Goal: Information Seeking & Learning: Learn about a topic

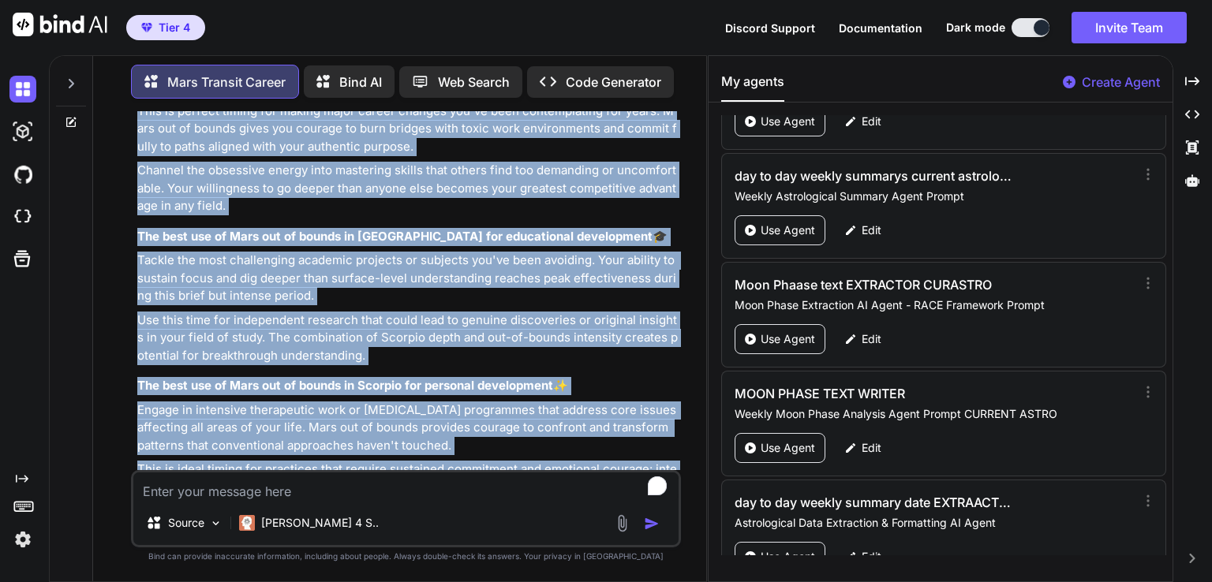
scroll to position [4817, 0]
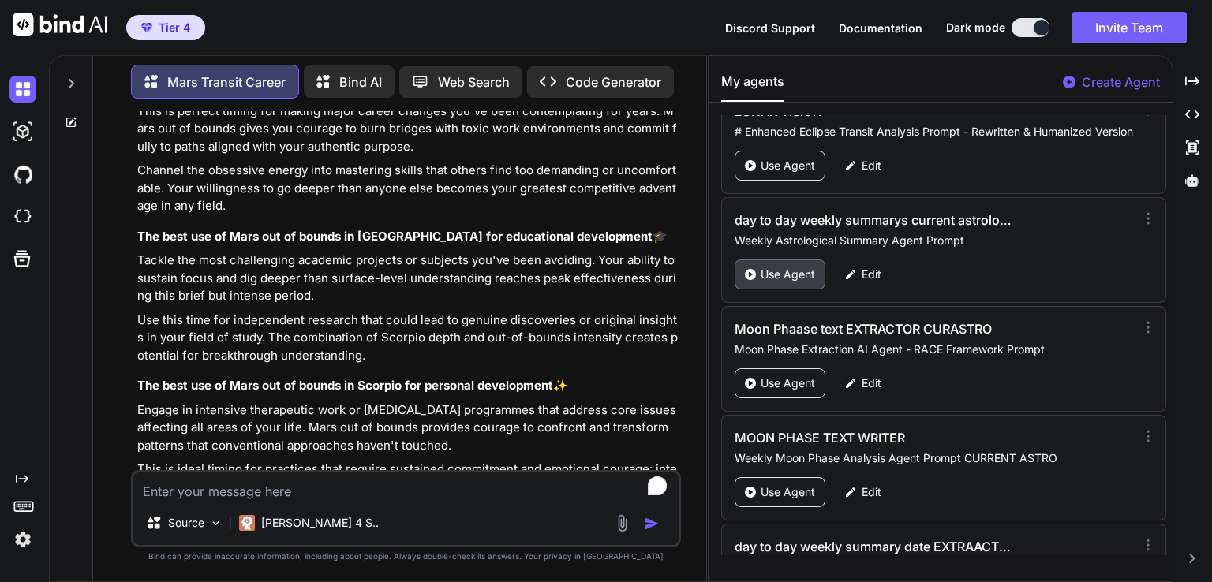
click at [794, 267] on p "Use Agent" at bounding box center [787, 275] width 54 height 16
type textarea "x"
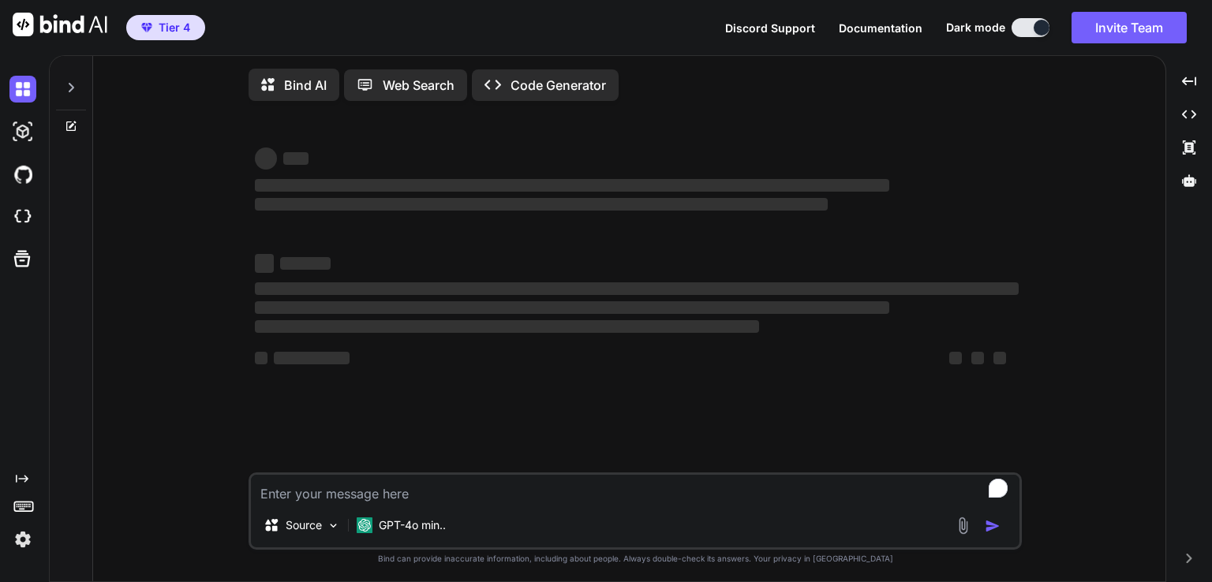
type textarea "x"
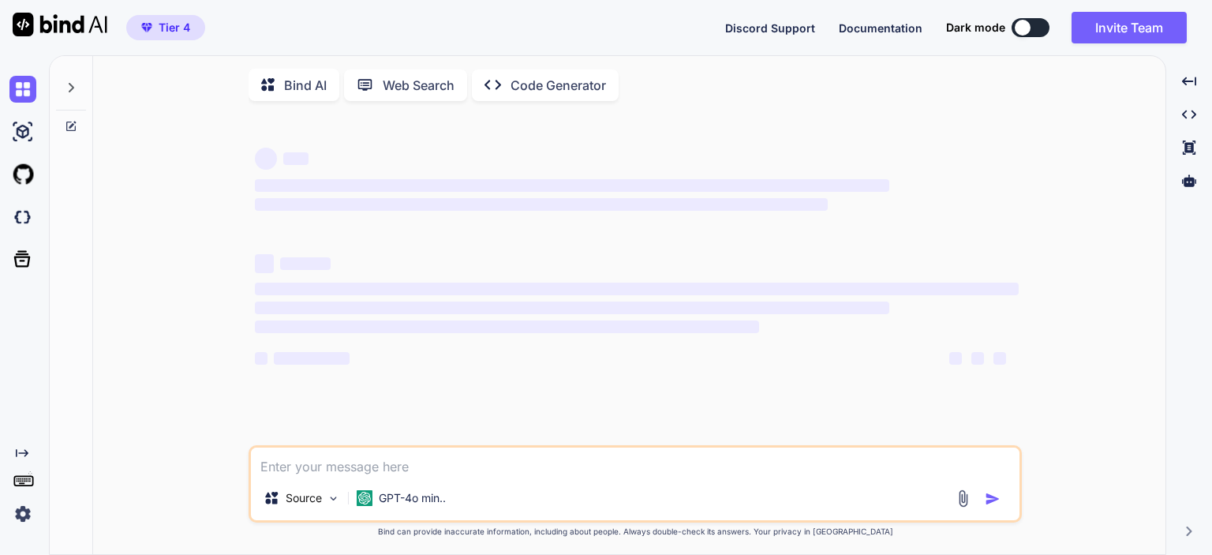
type textarea "x"
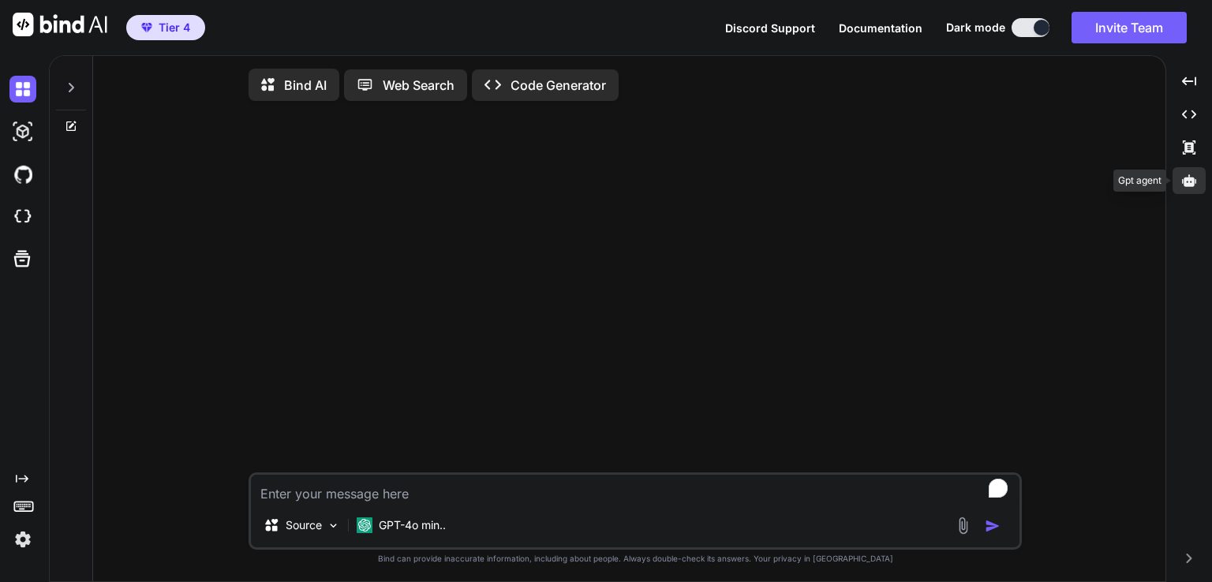
click at [1186, 181] on icon at bounding box center [1189, 180] width 14 height 12
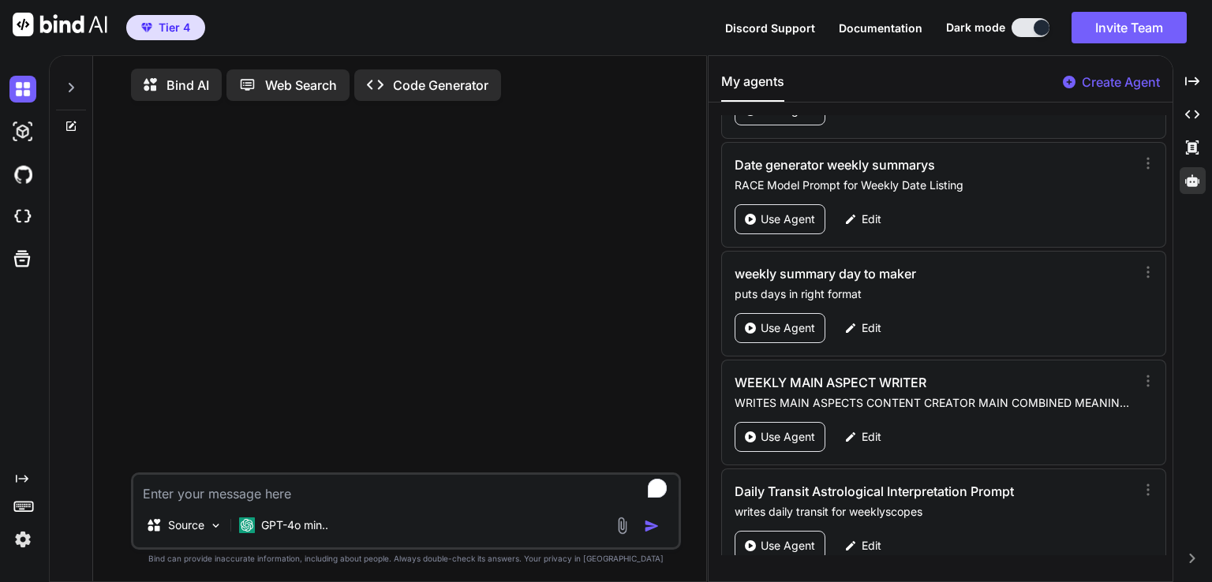
scroll to position [3701, 0]
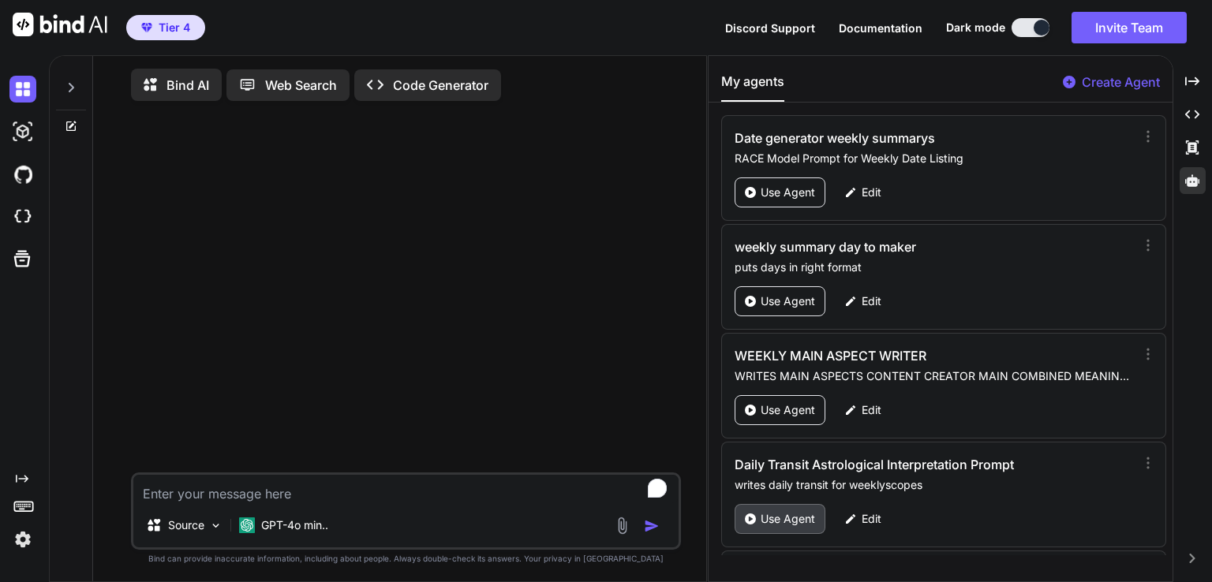
click at [776, 511] on p "Use Agent" at bounding box center [787, 519] width 54 height 16
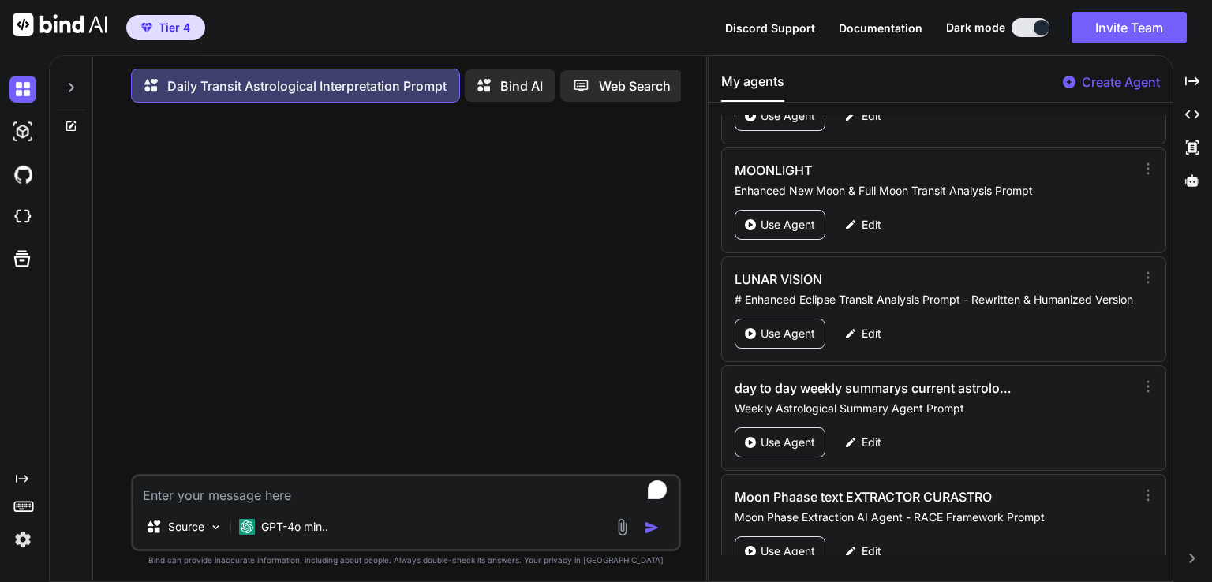
scroll to position [4631, 0]
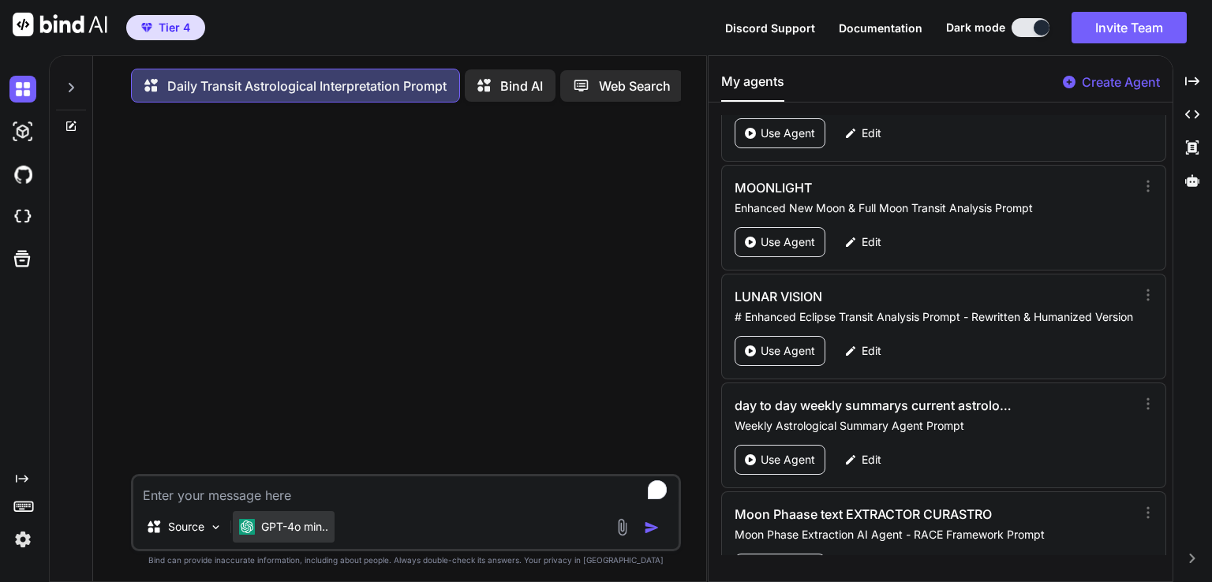
click at [286, 527] on p "GPT-4o min.." at bounding box center [294, 527] width 67 height 16
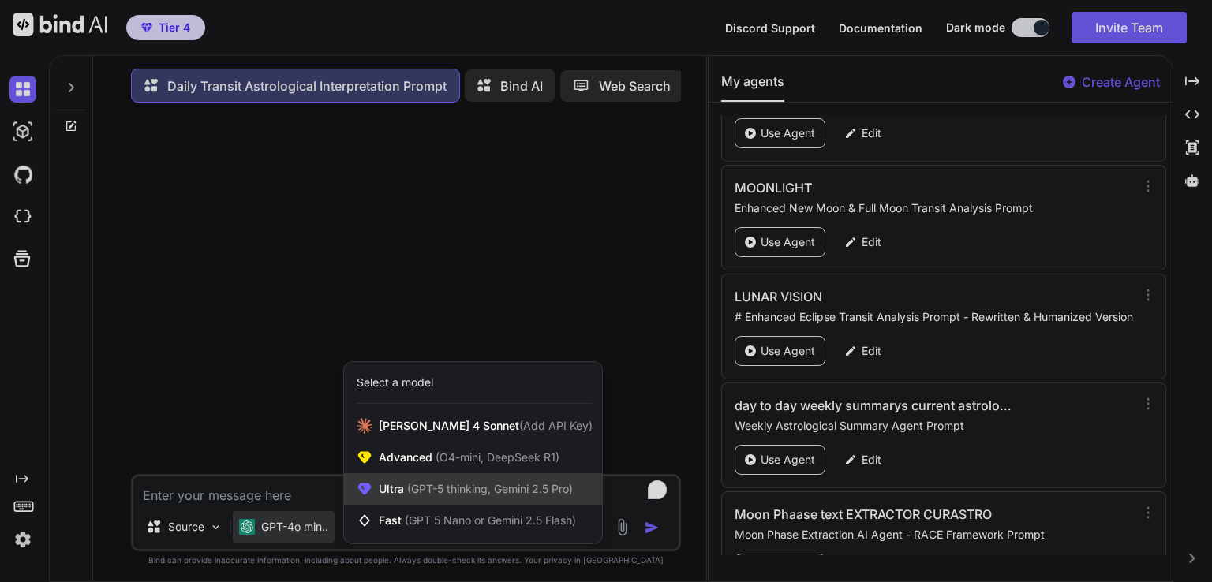
click at [412, 495] on span "(GPT-5 thinking, Gemini 2.5 Pro)" at bounding box center [488, 488] width 169 height 13
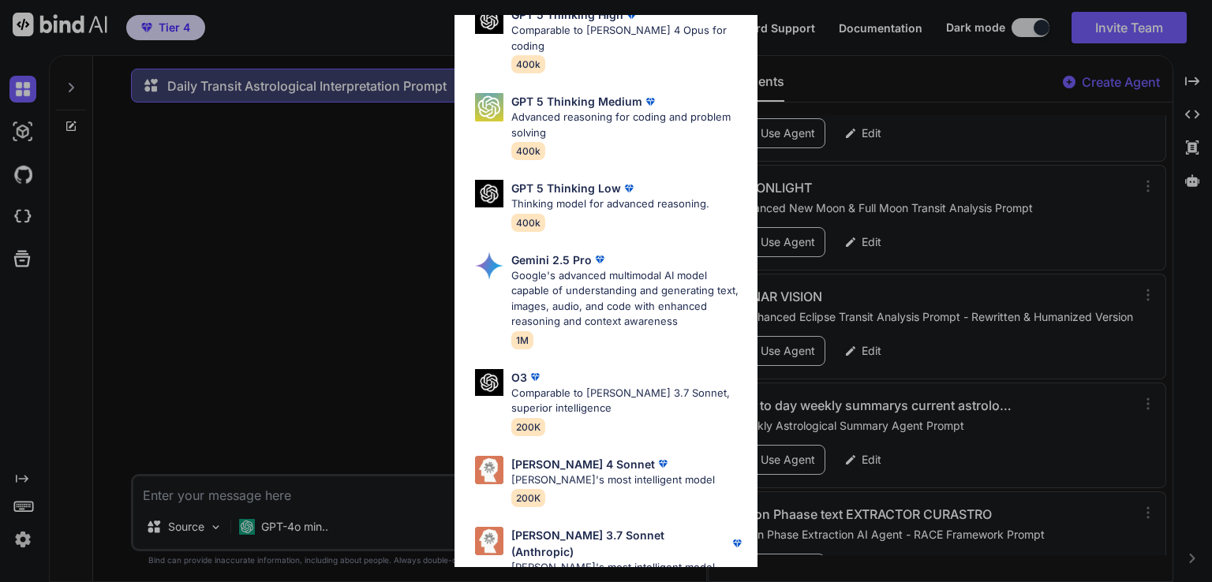
scroll to position [174, 0]
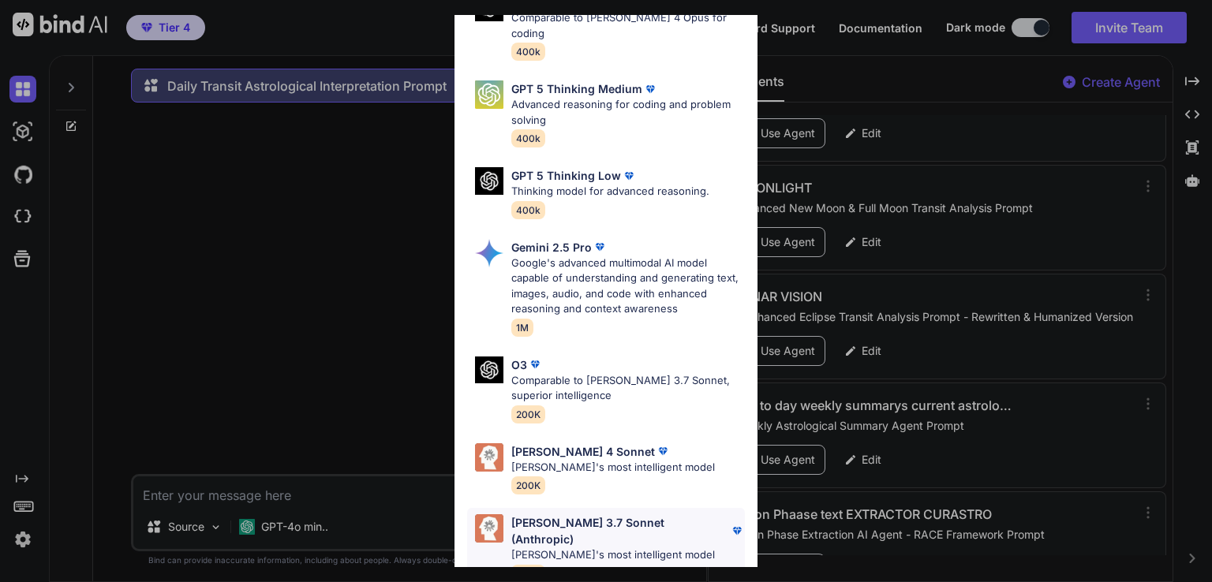
click at [557, 547] on p "Claude's most intelligent model" at bounding box center [628, 555] width 234 height 16
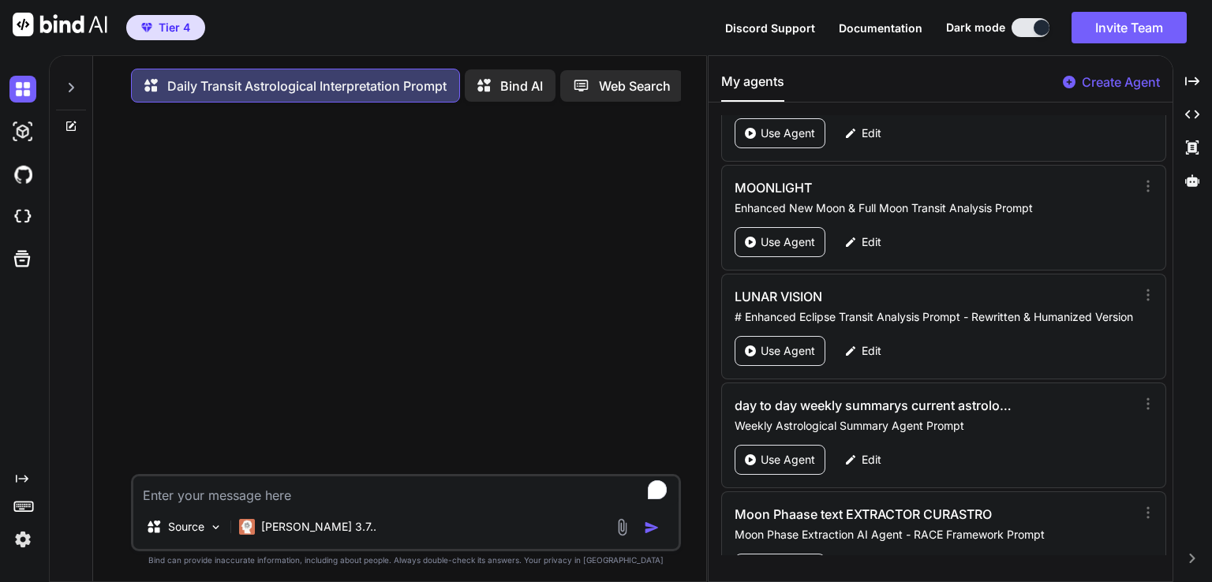
click at [216, 503] on textarea "To enrich screen reader interactions, please activate Accessibility in Grammarl…" at bounding box center [405, 490] width 545 height 28
paste textarea "The 30th of September 2025 Moon’s North Node Stationary Direct at 00:44 First Q…"
type textarea "x"
type textarea "The 30th of September 2025 Moon’s North Node Stationary Direct at 00:44 First Q…"
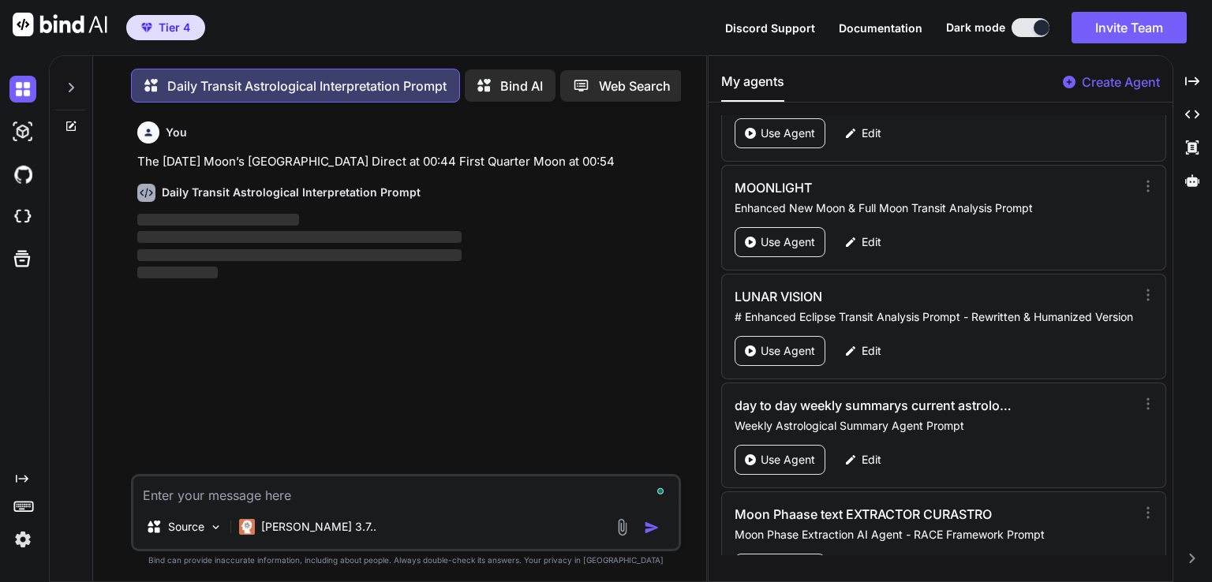
scroll to position [6, 0]
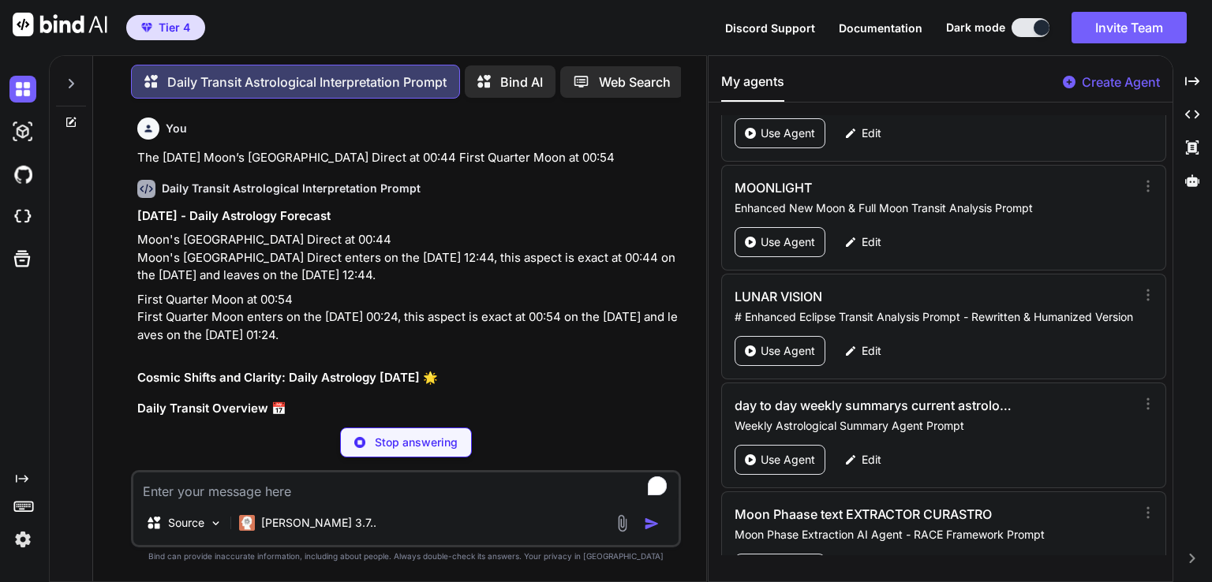
click at [387, 334] on p "First Quarter Moon at 00:54 First Quarter Moon enters on the 30th of September …" at bounding box center [407, 318] width 540 height 54
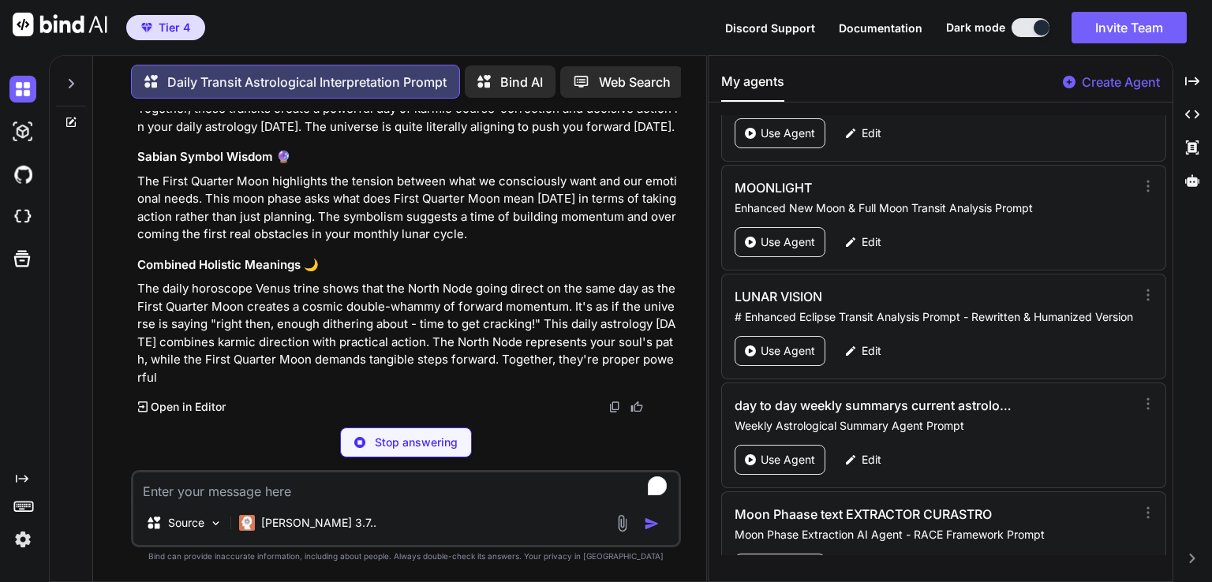
scroll to position [530, 0]
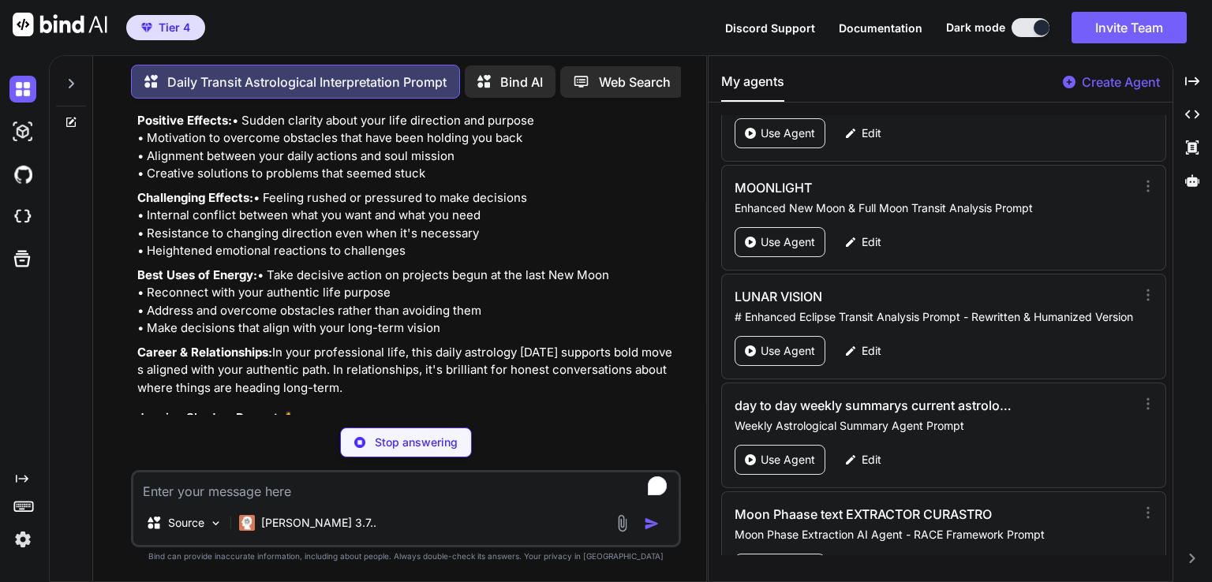
type textarea "x"
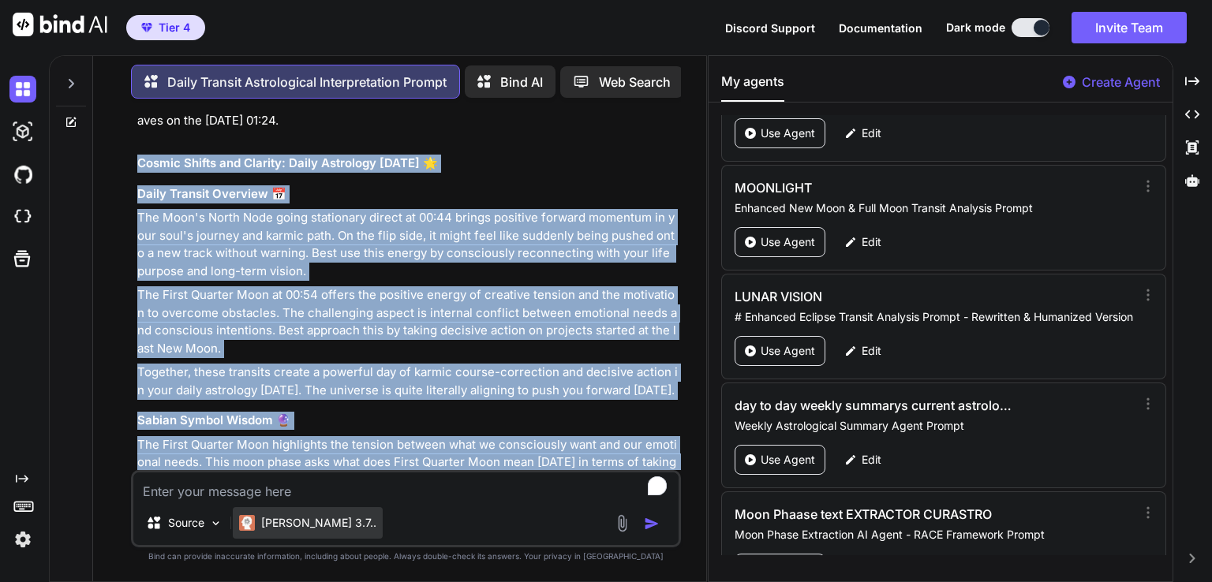
scroll to position [1083, 0]
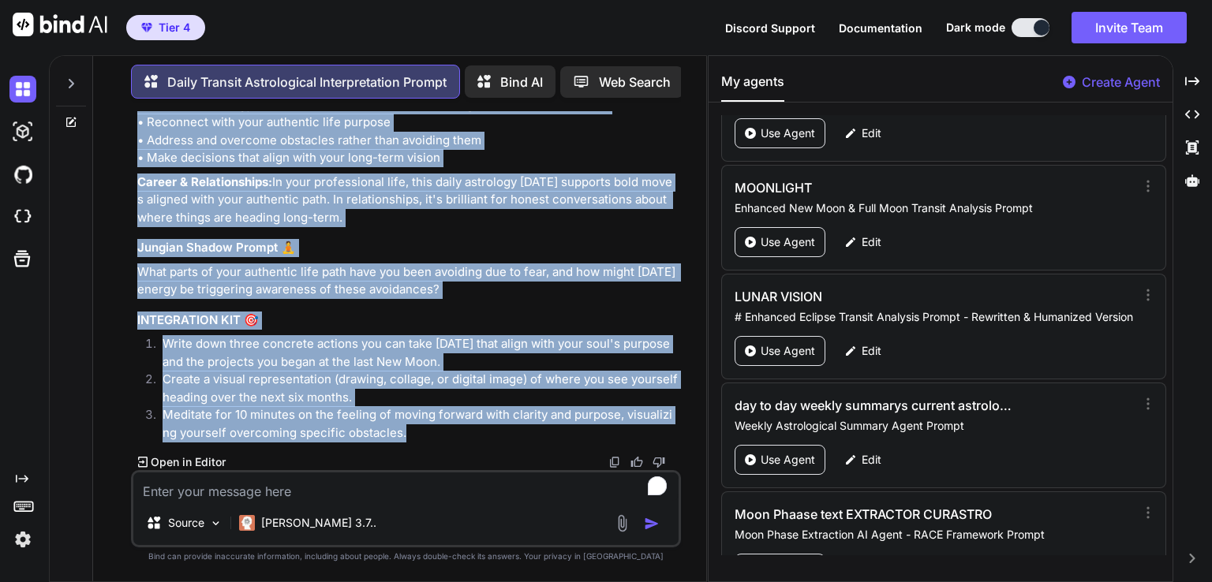
drag, startPoint x: 136, startPoint y: 196, endPoint x: 458, endPoint y: 436, distance: 401.8
copy div "Cosmic Shifts and Clarity: Daily Astrology September 30th 2025 🌟 Daily Transit …"
